Goal: Task Accomplishment & Management: Complete application form

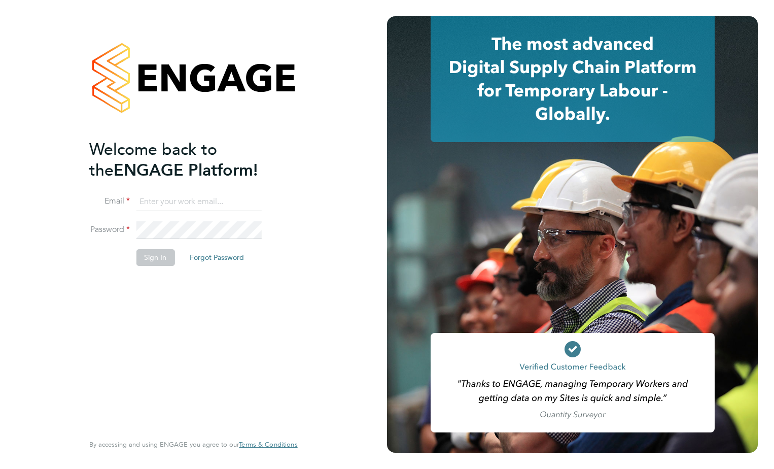
type input "[EMAIL_ADDRESS][DOMAIN_NAME]"
click at [180, 331] on div "Welcome back to the ENGAGE Platform! Email [EMAIL_ADDRESS][DOMAIN_NAME] Passwor…" at bounding box center [188, 285] width 198 height 292
click at [163, 251] on button "Sign In" at bounding box center [155, 257] width 39 height 16
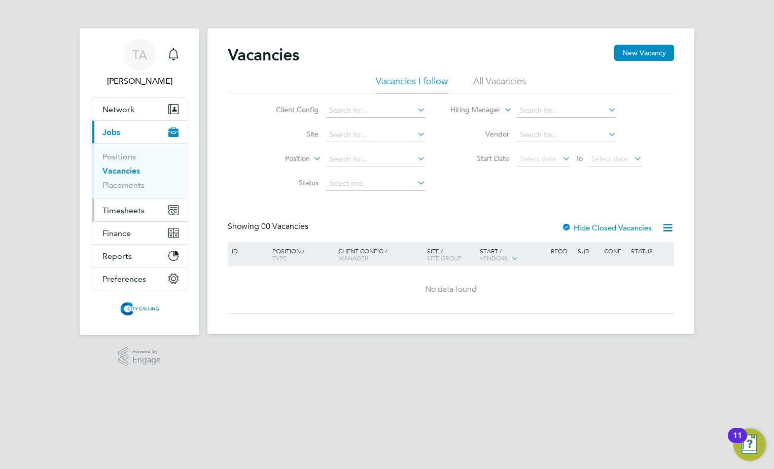
click at [136, 210] on span "Timesheets" at bounding box center [123, 210] width 42 height 10
click at [147, 212] on button "Timesheets" at bounding box center [139, 210] width 94 height 22
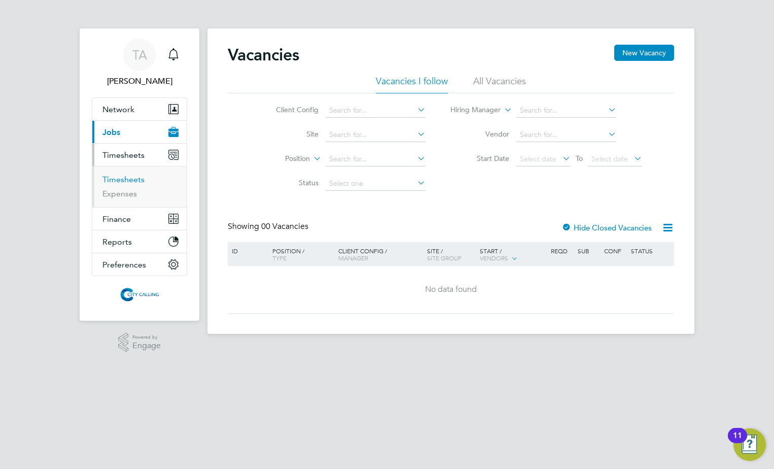
click at [135, 179] on link "Timesheets" at bounding box center [123, 179] width 42 height 10
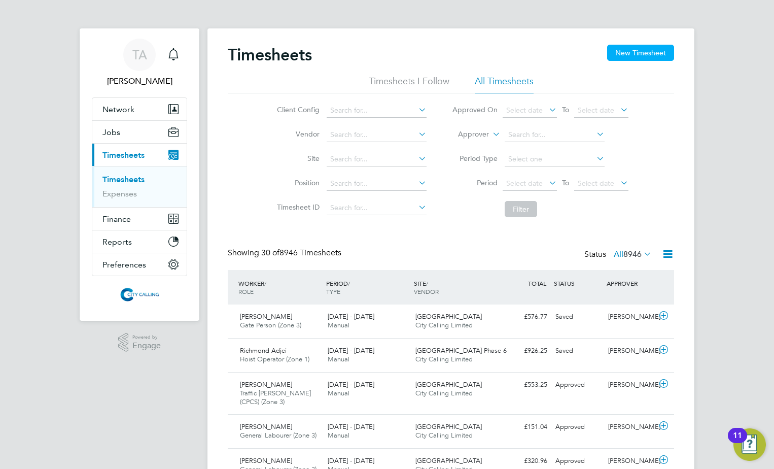
click at [654, 51] on button "New Timesheet" at bounding box center [640, 53] width 67 height 16
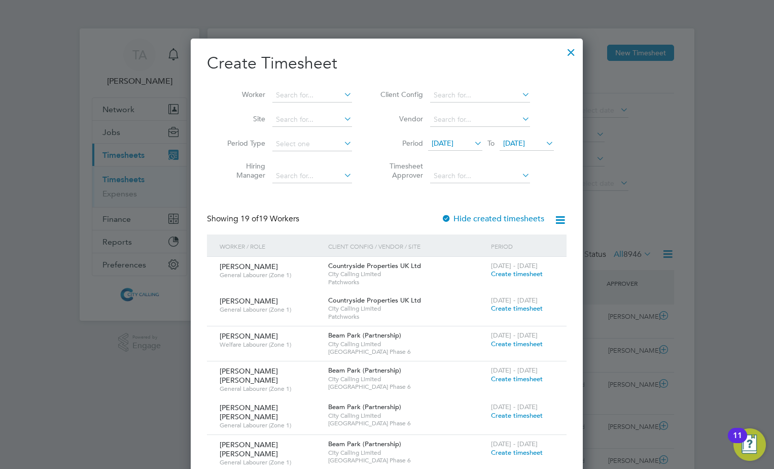
click at [449, 142] on span "11 Sep 2025" at bounding box center [443, 142] width 22 height 9
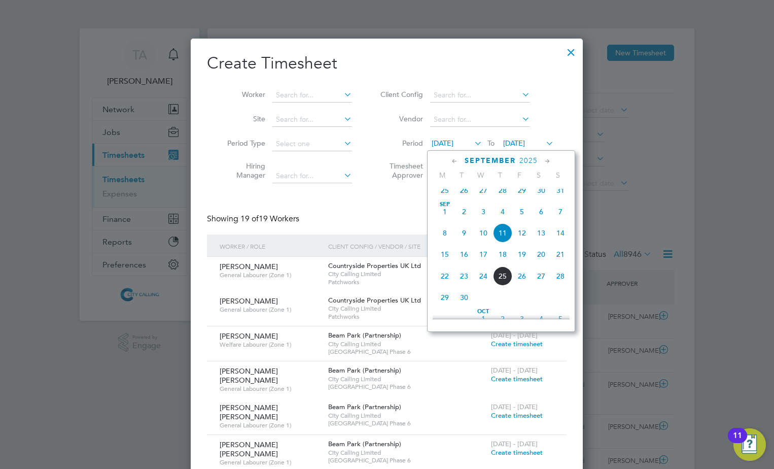
click at [443, 218] on span "Sep 1" at bounding box center [444, 211] width 19 height 19
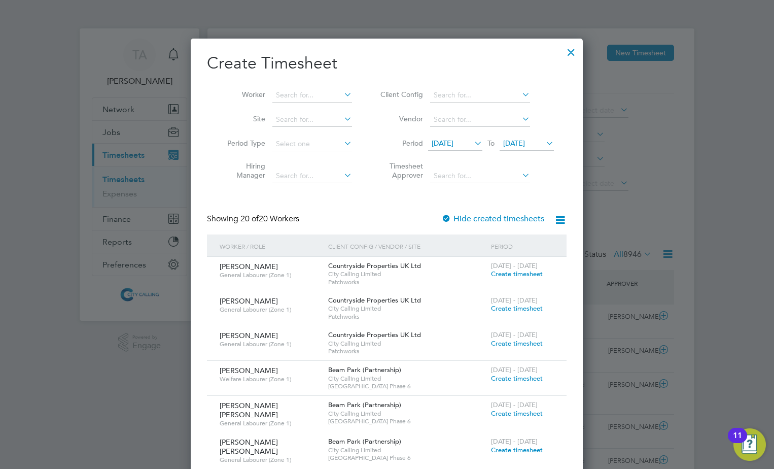
click at [445, 217] on div at bounding box center [446, 219] width 10 height 10
click at [276, 92] on input at bounding box center [312, 95] width 80 height 14
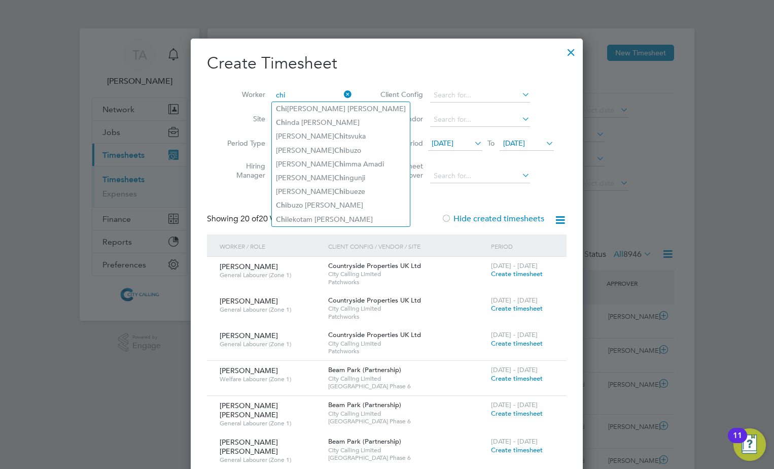
type input "chi"
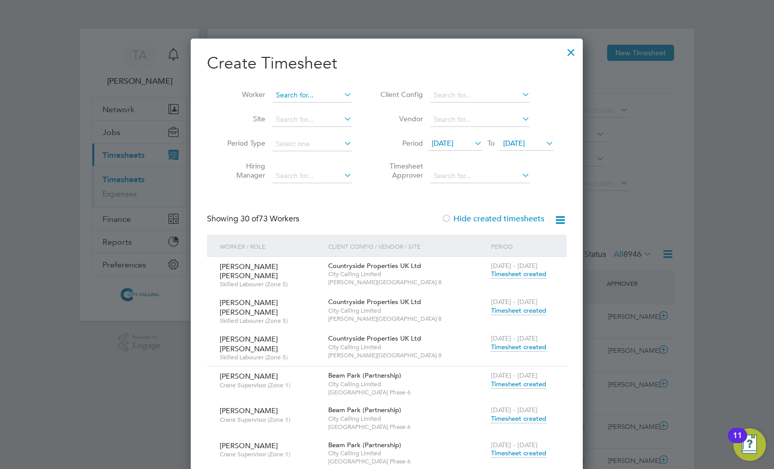
click at [290, 92] on input at bounding box center [312, 95] width 80 height 14
click at [296, 104] on li "Chile kotam Festus Obasi" at bounding box center [353, 109] width 162 height 14
type input "Chilekotam Festus Obasi"
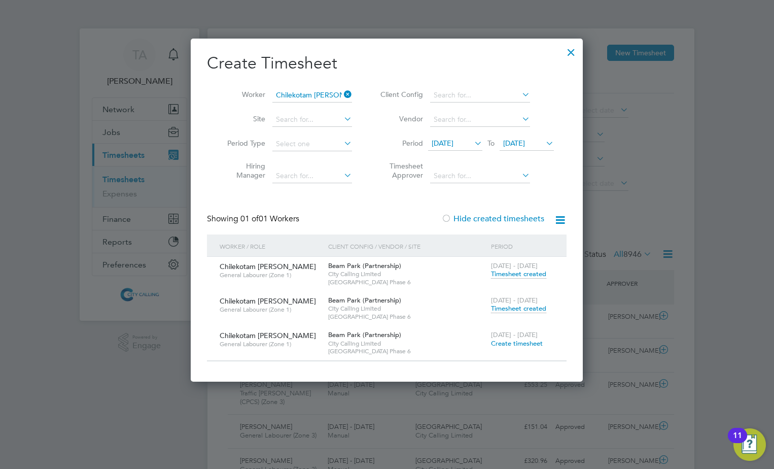
click at [505, 274] on span "Timesheet created" at bounding box center [518, 273] width 55 height 9
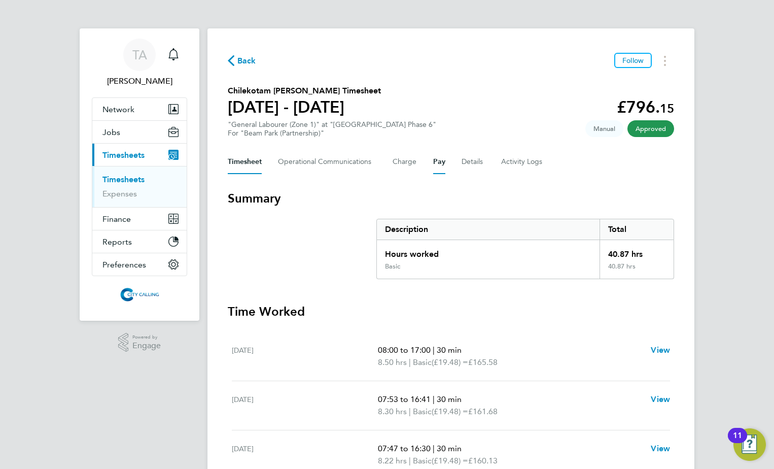
click at [435, 161] on button "Pay" at bounding box center [439, 162] width 12 height 24
